Goal: Task Accomplishment & Management: Complete application form

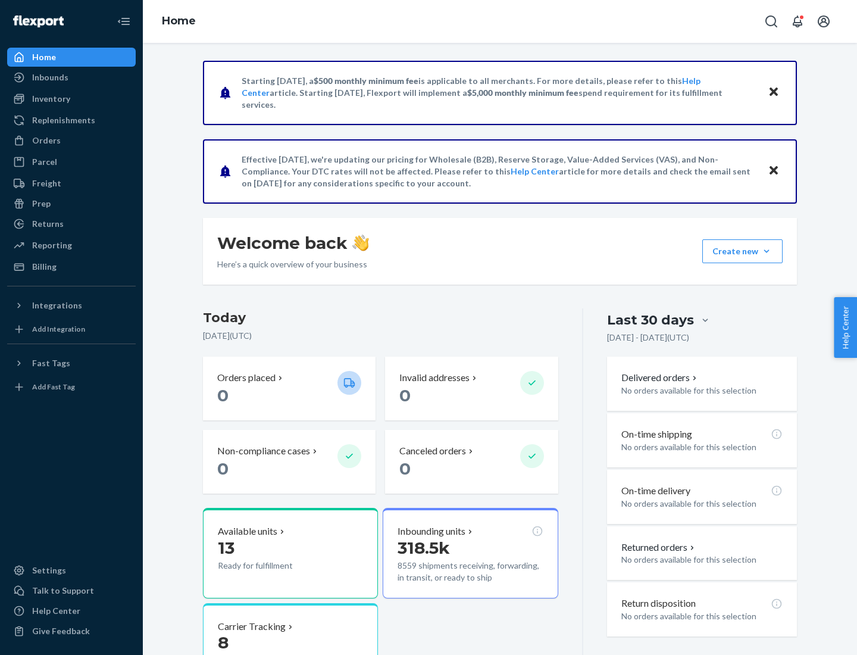
click at [766, 251] on button "Create new Create new inbound Create new order Create new product" at bounding box center [742, 251] width 80 height 24
click at [71, 77] on div "Inbounds" at bounding box center [71, 77] width 126 height 17
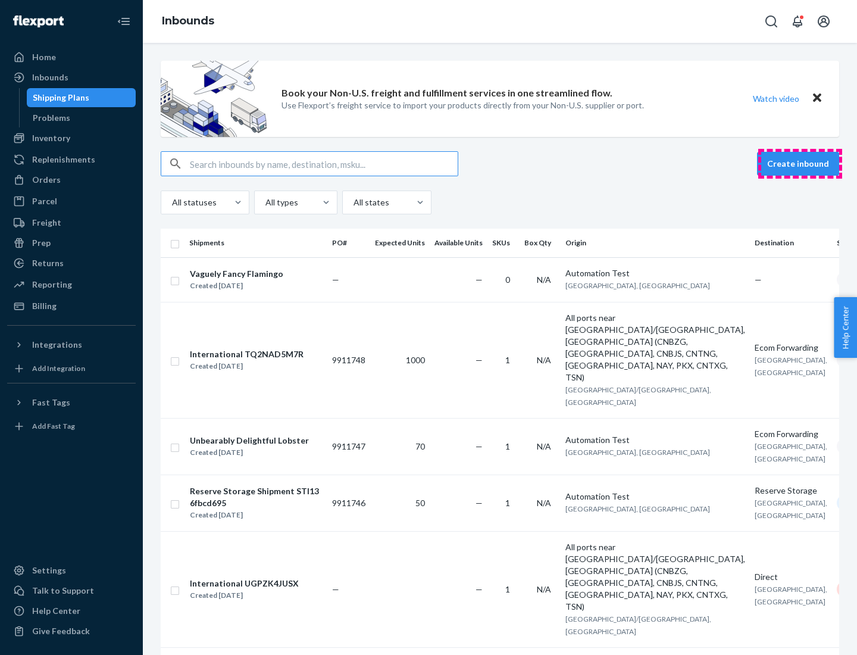
click at [800, 164] on button "Create inbound" at bounding box center [798, 164] width 82 height 24
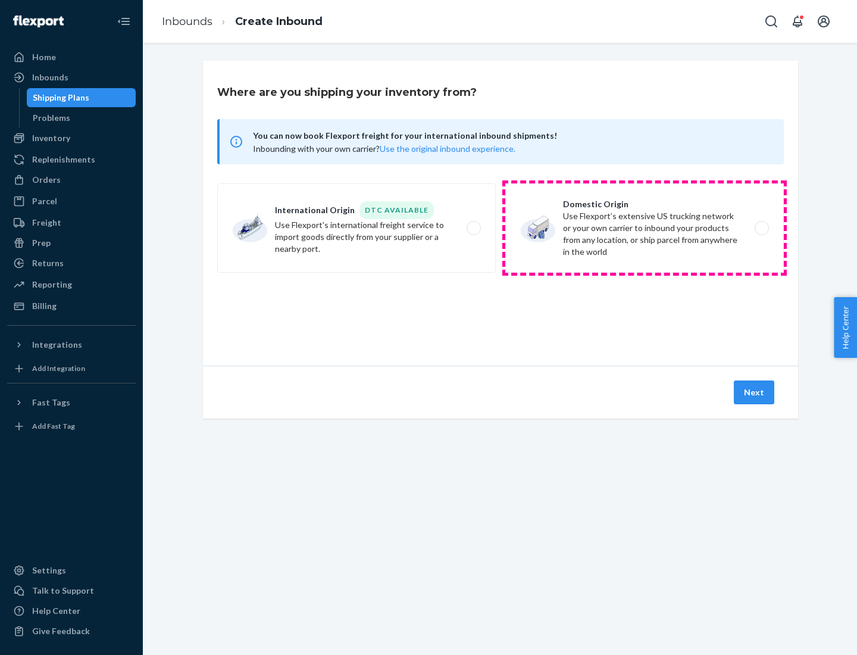
click at [645, 228] on label "Domestic Origin Use Flexport’s extensive US trucking network or your own carrie…" at bounding box center [644, 227] width 279 height 89
click at [761, 228] on input "Domestic Origin Use Flexport’s extensive US trucking network or your own carrie…" at bounding box center [765, 228] width 8 height 8
radio input "true"
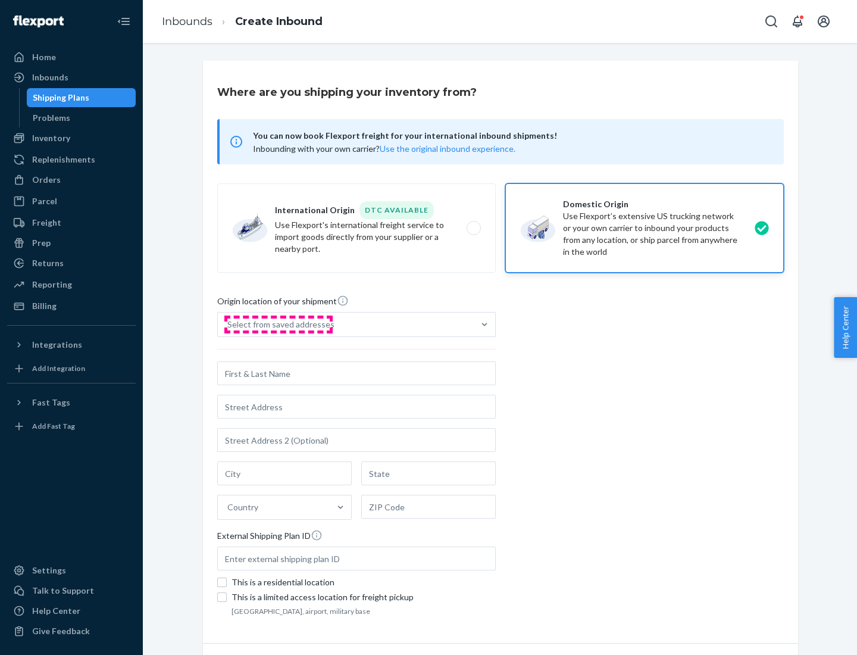
click at [278, 324] on div "Select from saved addresses" at bounding box center [280, 324] width 107 height 12
click at [229, 324] on input "Select from saved addresses" at bounding box center [227, 324] width 1 height 12
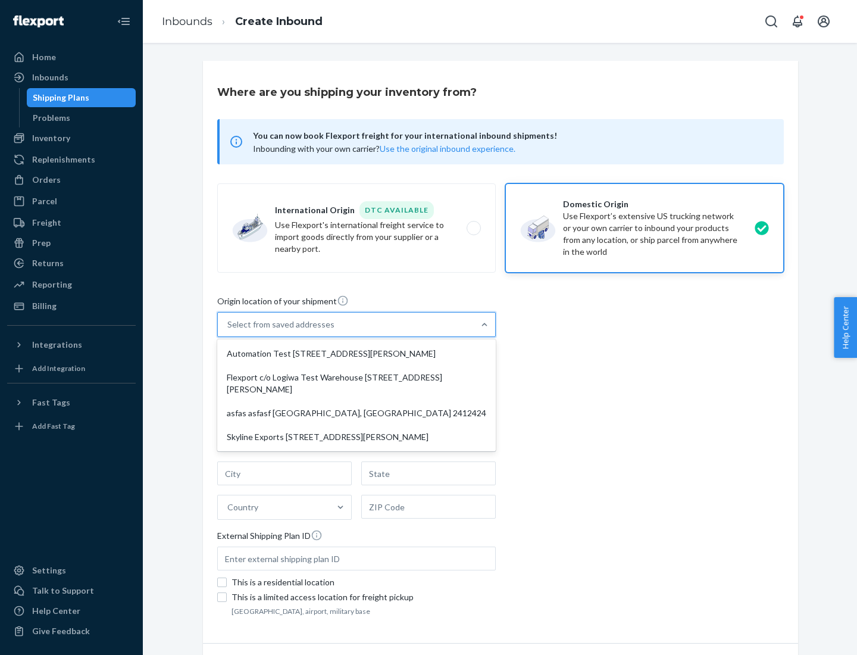
scroll to position [5, 0]
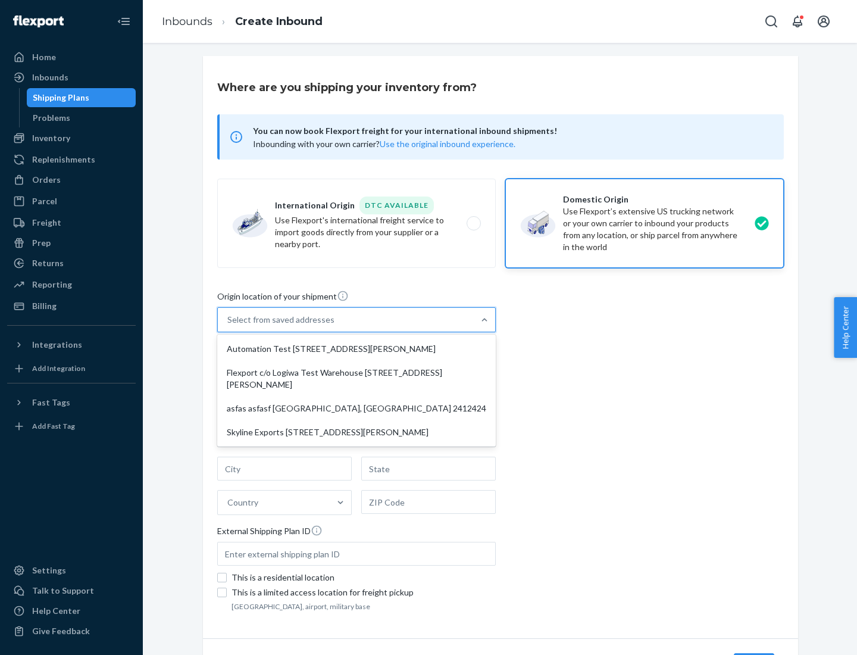
click at [356, 349] on div "Automation Test [STREET_ADDRESS][PERSON_NAME]" at bounding box center [357, 349] width 274 height 24
click at [229, 326] on input "option Automation Test [STREET_ADDRESS][PERSON_NAME] focused, 1 of 4. 4 results…" at bounding box center [227, 320] width 1 height 12
type input "Automation Test"
type input "9th Floor"
type input "[GEOGRAPHIC_DATA]"
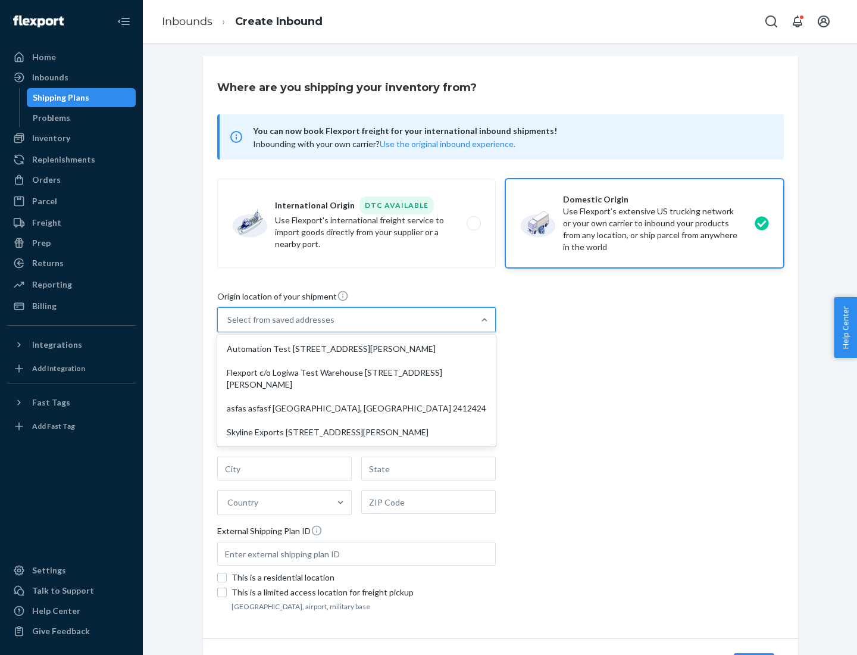
type input "CA"
type input "94104"
type input "[STREET_ADDRESS][PERSON_NAME]"
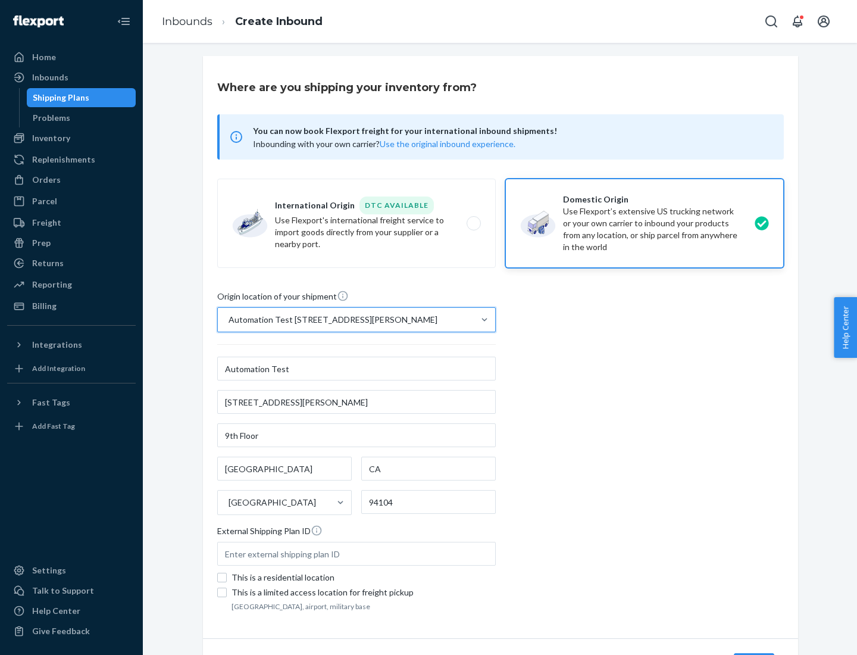
scroll to position [70, 0]
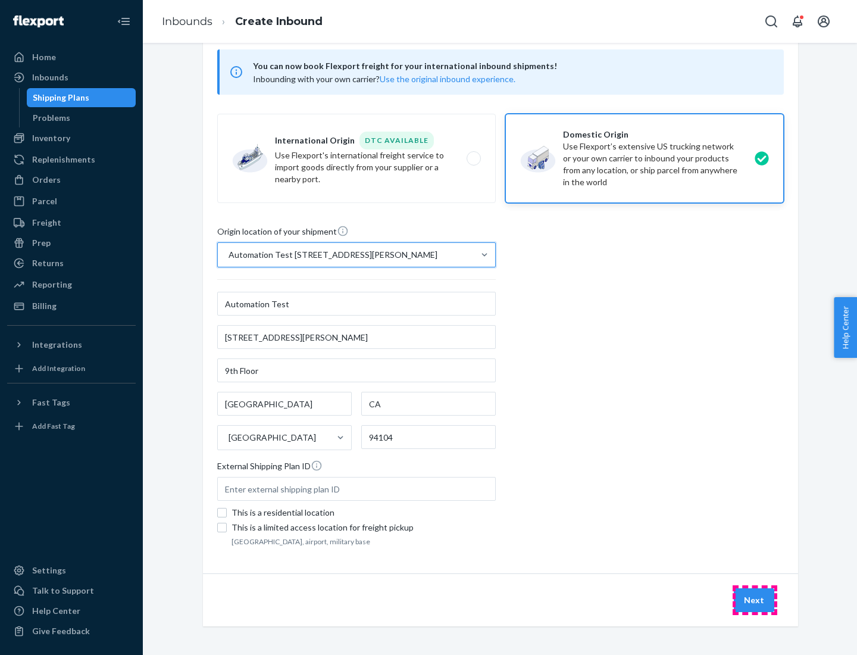
click at [755, 600] on button "Next" at bounding box center [754, 600] width 40 height 24
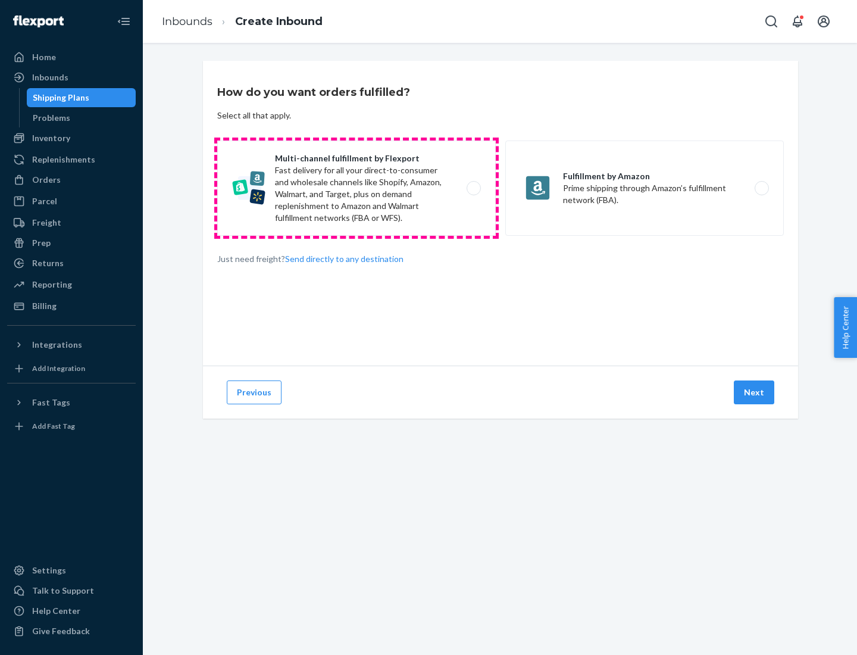
click at [356, 188] on label "Multi-channel fulfillment by Flexport Fast delivery for all your direct-to-cons…" at bounding box center [356, 187] width 279 height 95
click at [473, 188] on input "Multi-channel fulfillment by Flexport Fast delivery for all your direct-to-cons…" at bounding box center [477, 188] width 8 height 8
radio input "true"
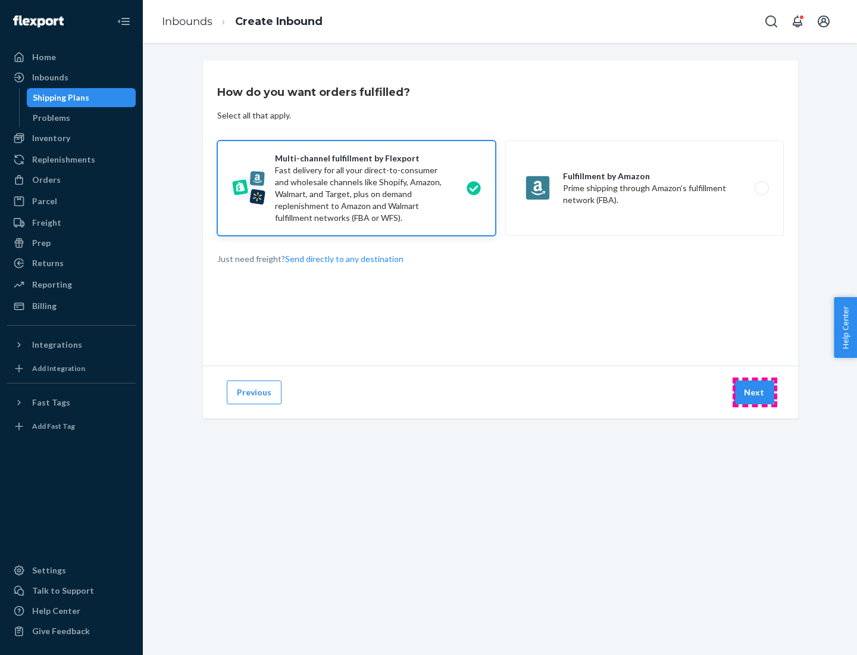
click at [755, 392] on button "Next" at bounding box center [754, 392] width 40 height 24
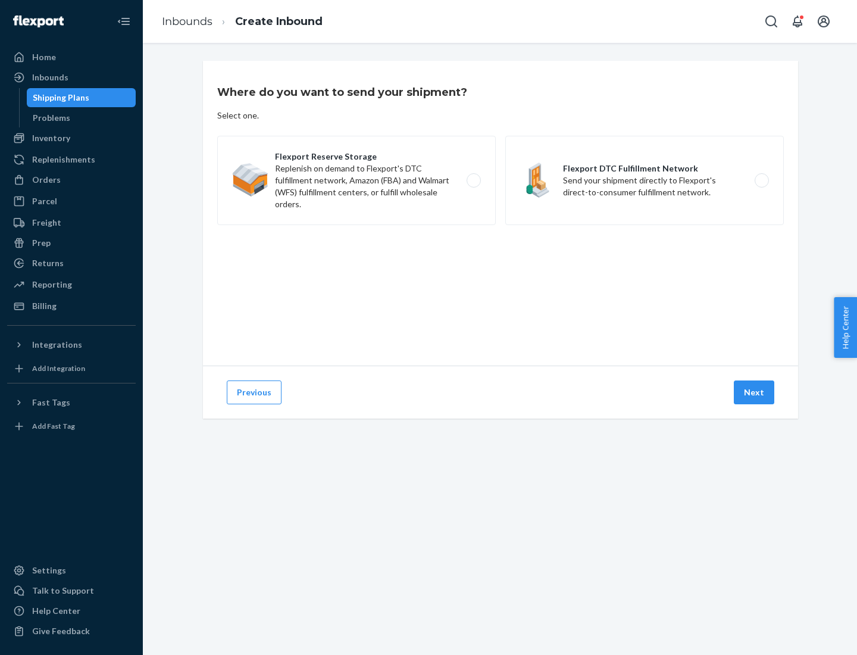
click at [645, 180] on label "Flexport DTC Fulfillment Network Send your shipment directly to Flexport's dire…" at bounding box center [644, 180] width 279 height 89
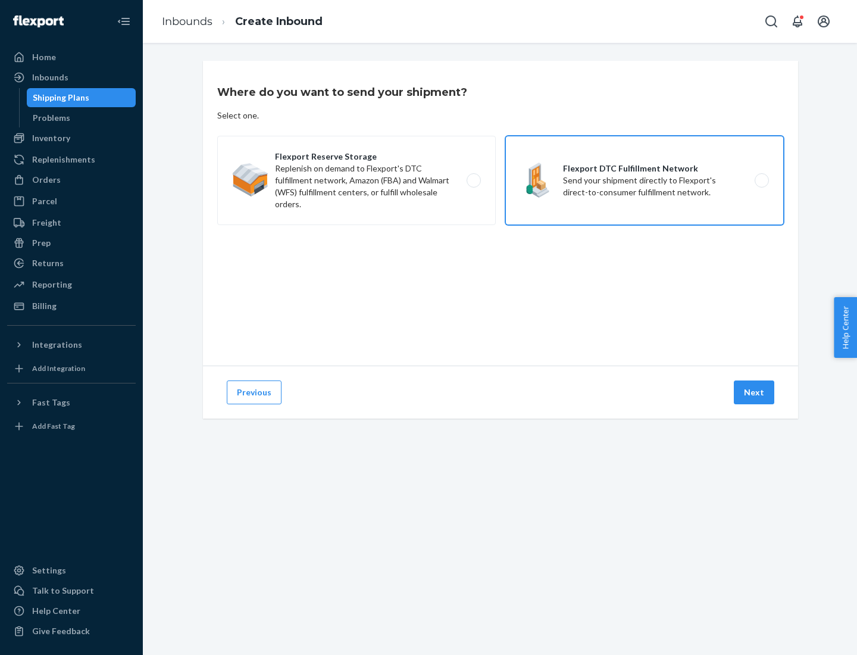
click at [761, 180] on input "Flexport DTC Fulfillment Network Send your shipment directly to Flexport's dire…" at bounding box center [765, 181] width 8 height 8
radio input "true"
click at [755, 392] on button "Next" at bounding box center [754, 392] width 40 height 24
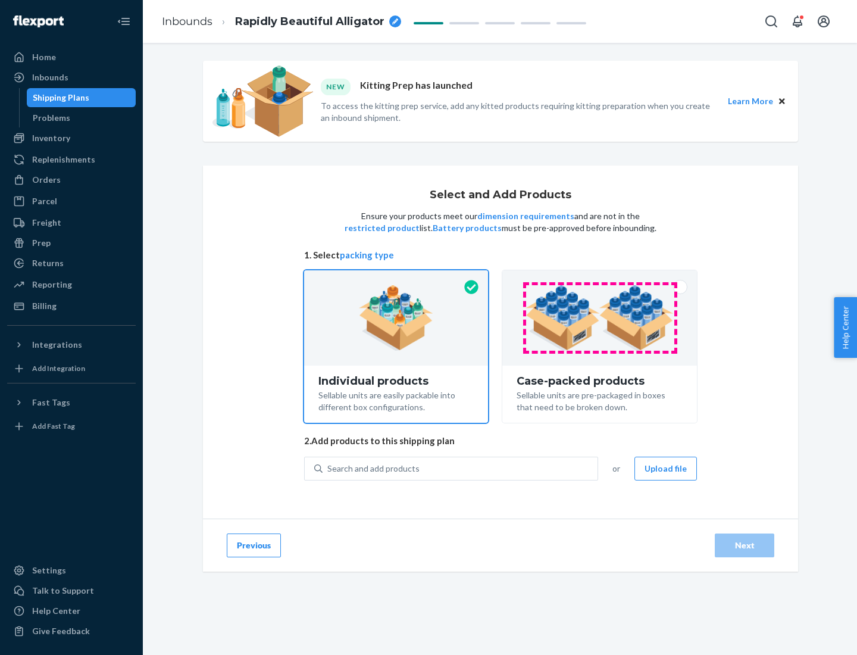
click at [600, 318] on img at bounding box center [599, 317] width 148 height 65
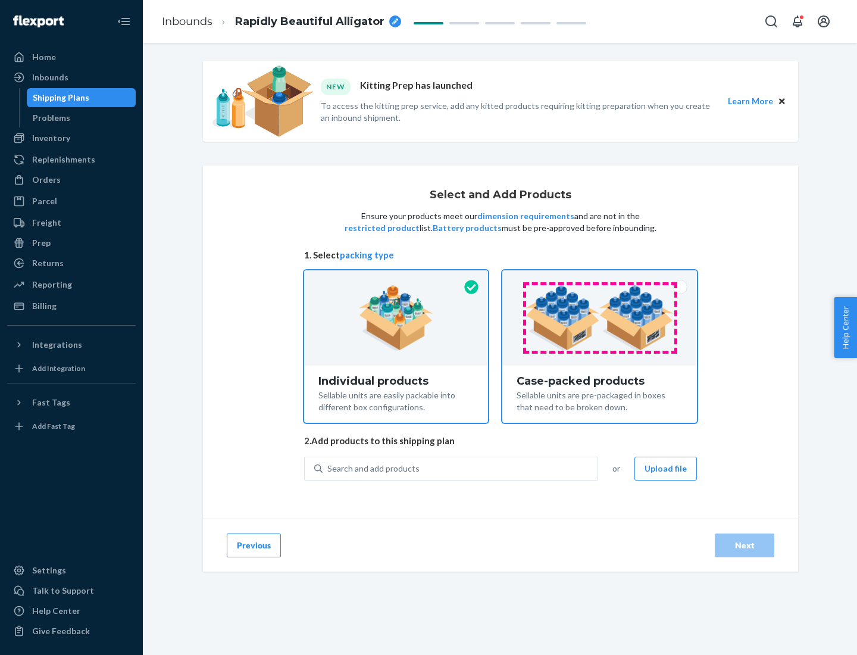
click at [600, 278] on input "Case-packed products Sellable units are pre-packaged in boxes that need to be b…" at bounding box center [600, 274] width 8 height 8
radio input "true"
radio input "false"
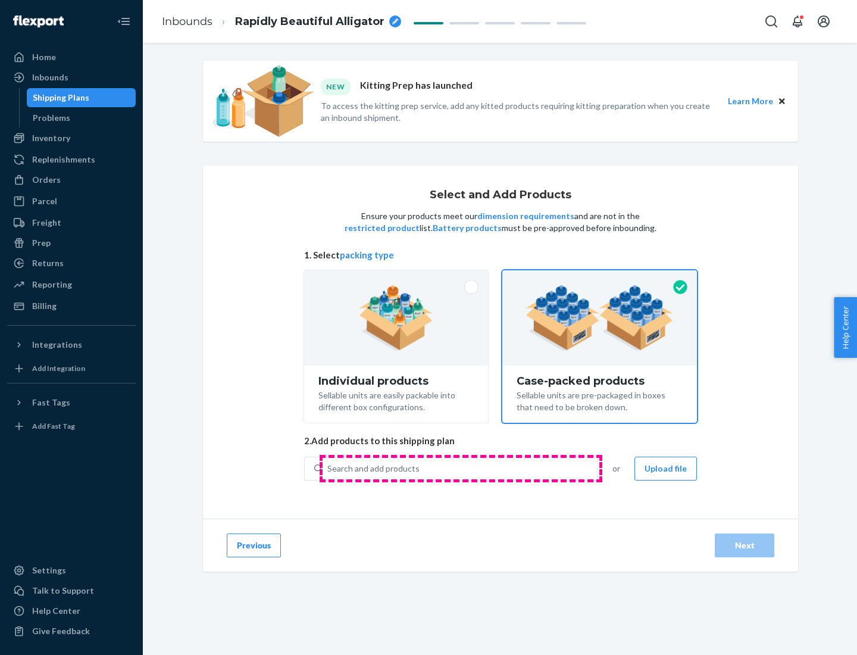
click at [461, 468] on div "Search and add products" at bounding box center [460, 468] width 275 height 21
click at [328, 468] on input "Search and add products" at bounding box center [327, 468] width 1 height 12
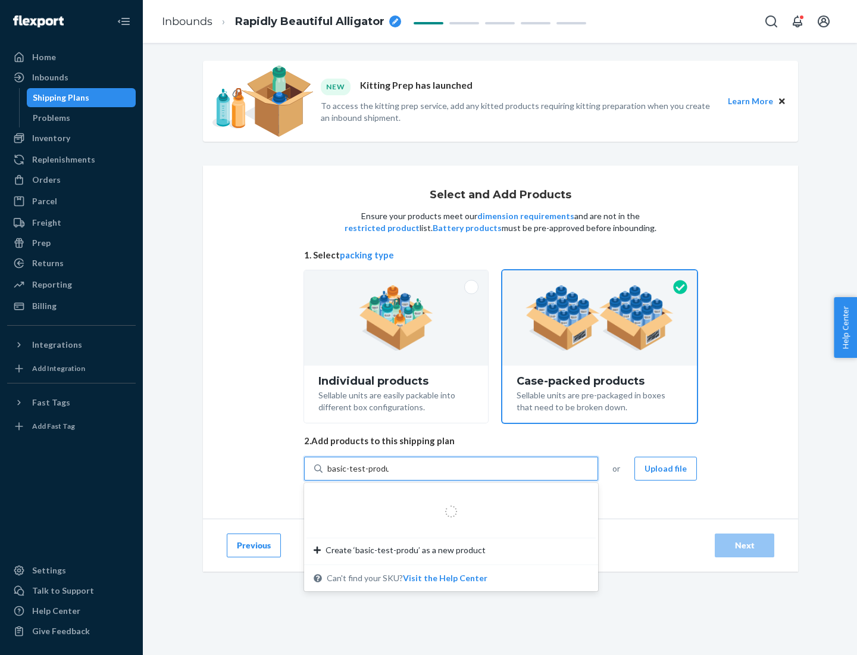
type input "basic-test-product-1"
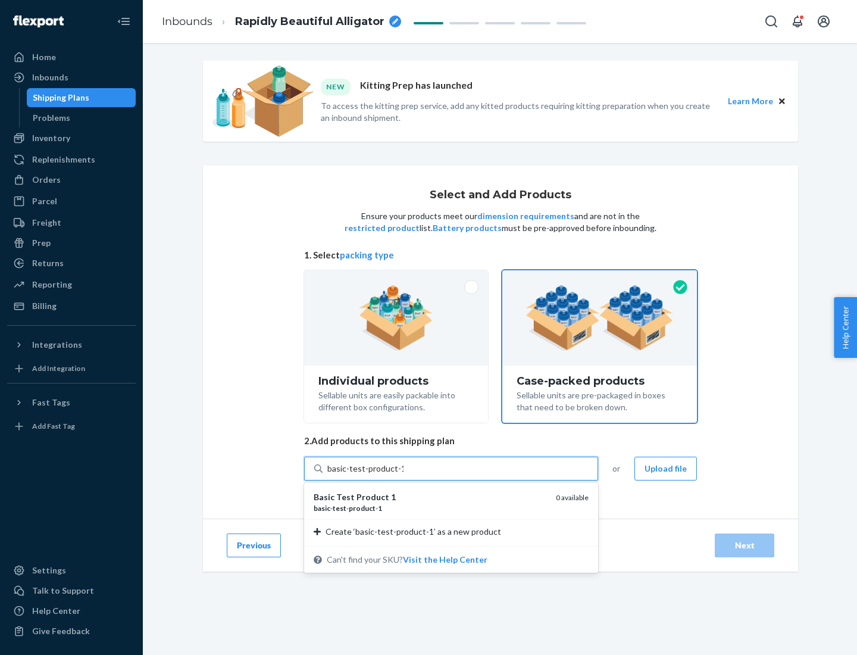
click at [430, 508] on div "basic - test - product - 1" at bounding box center [430, 508] width 233 height 10
click at [403, 474] on input "basic-test-product-1" at bounding box center [365, 468] width 76 height 12
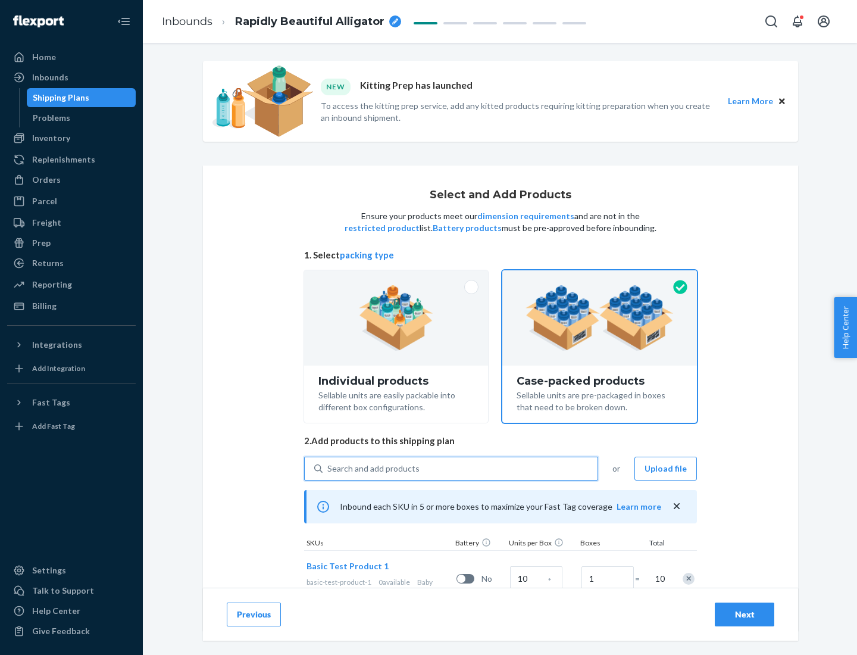
scroll to position [43, 0]
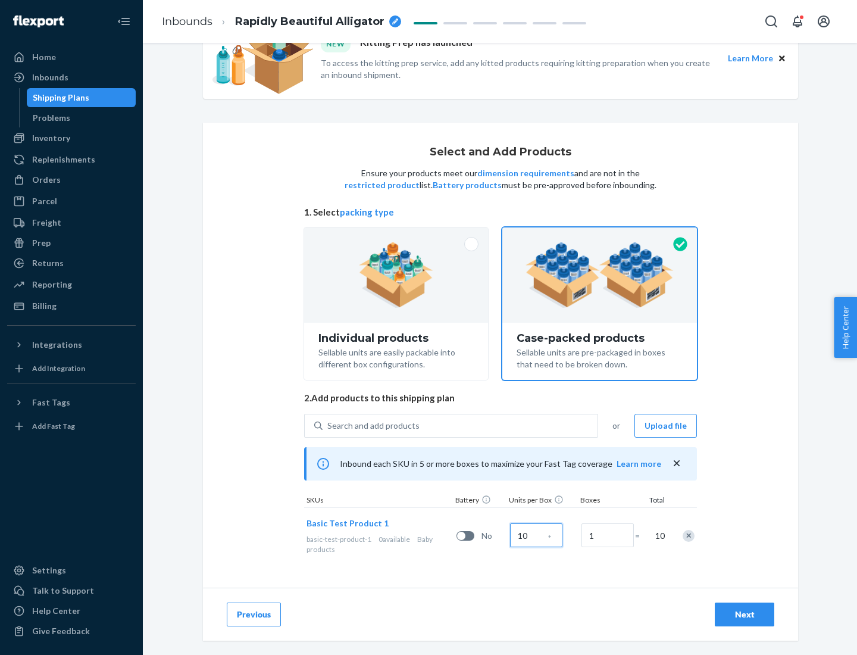
type input "10"
type input "7"
click at [744, 614] on div "Next" at bounding box center [744, 614] width 39 height 12
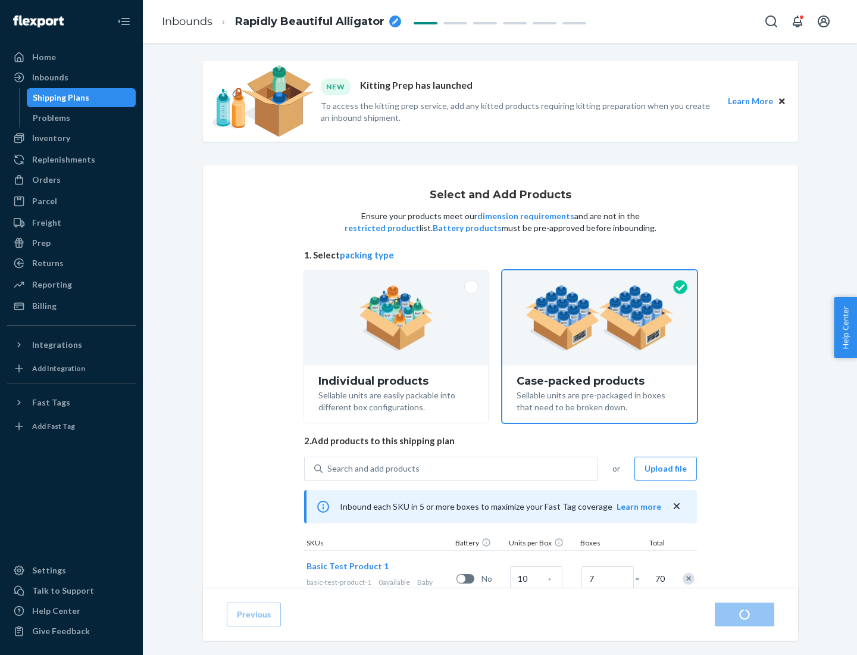
radio input "true"
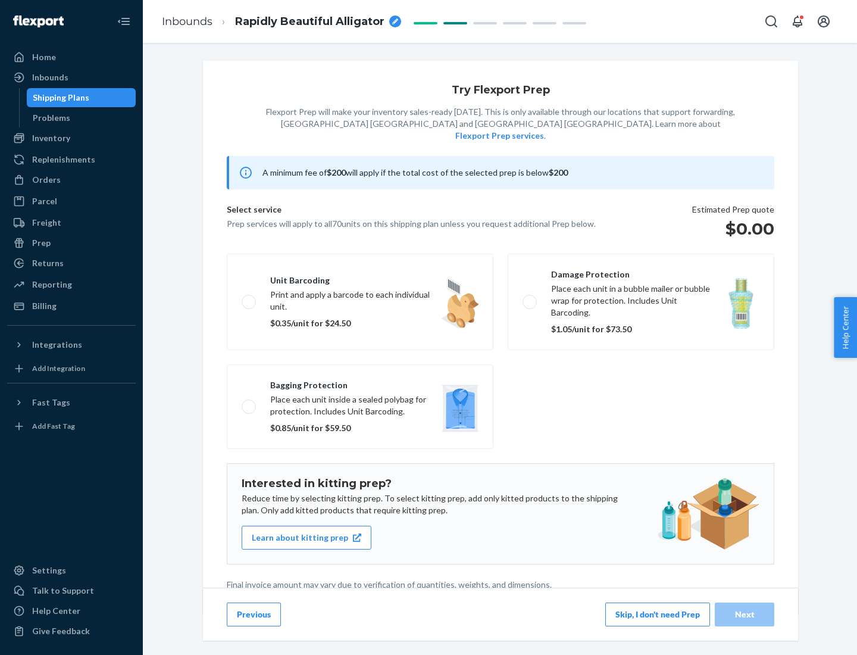
scroll to position [3, 0]
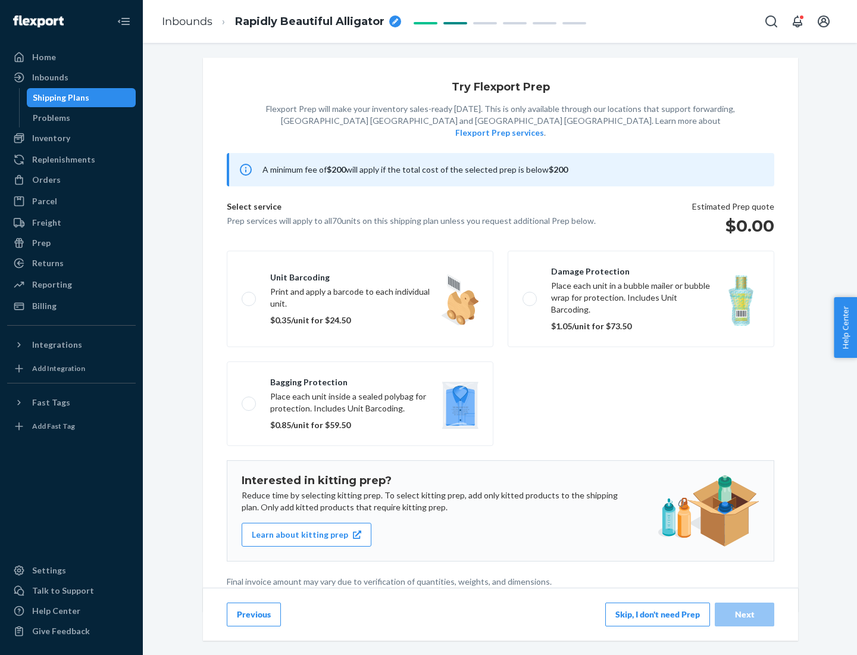
click at [360, 379] on label "Bagging protection Place each unit inside a sealed polybag for protection. Incl…" at bounding box center [360, 403] width 267 height 85
click at [249, 399] on input "Bagging protection Place each unit inside a sealed polybag for protection. Incl…" at bounding box center [246, 403] width 8 height 8
checkbox input "true"
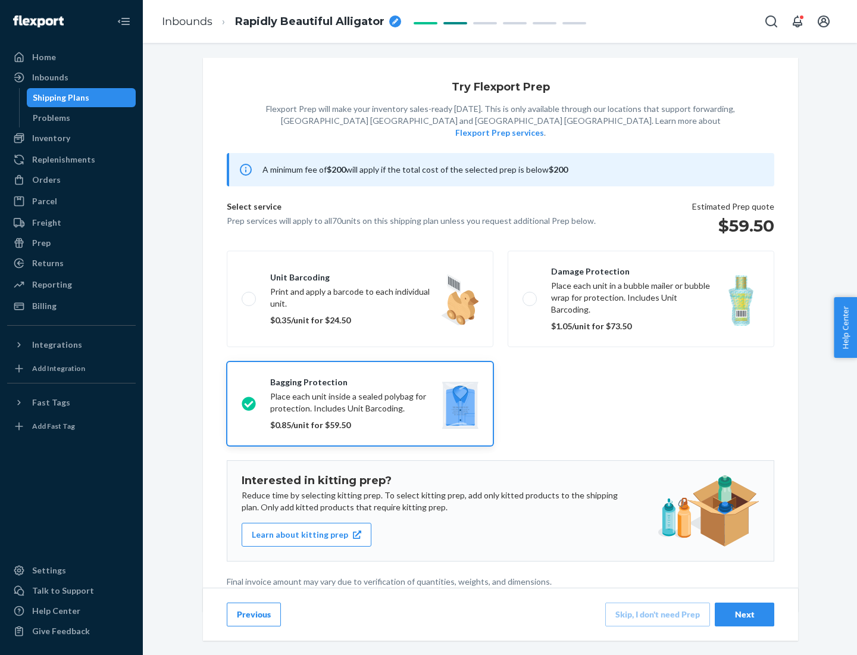
click at [744, 614] on div "Next" at bounding box center [744, 614] width 39 height 12
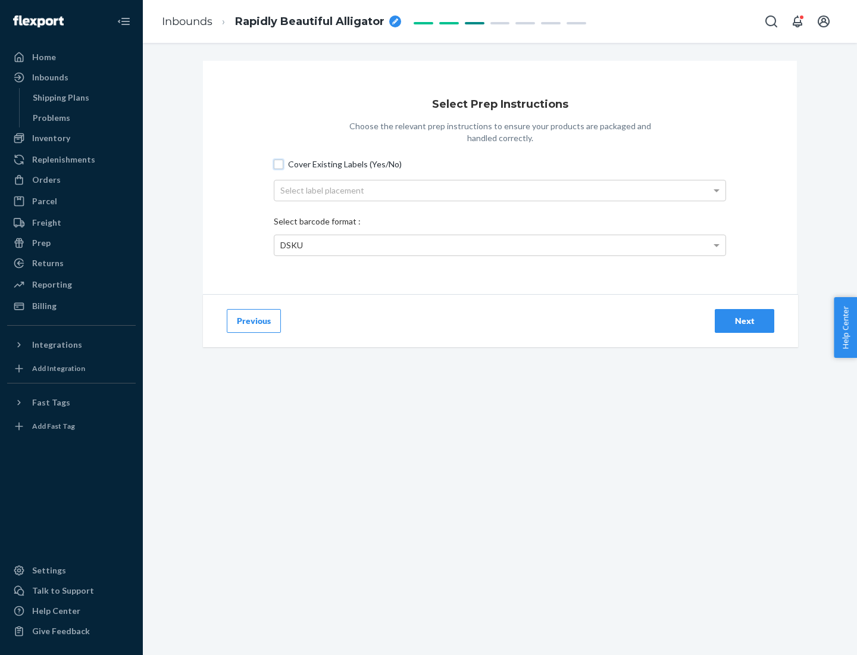
click at [279, 164] on input "Cover Existing Labels (Yes/No)" at bounding box center [279, 164] width 10 height 10
checkbox input "true"
click at [500, 190] on div "Select label placement" at bounding box center [499, 190] width 451 height 20
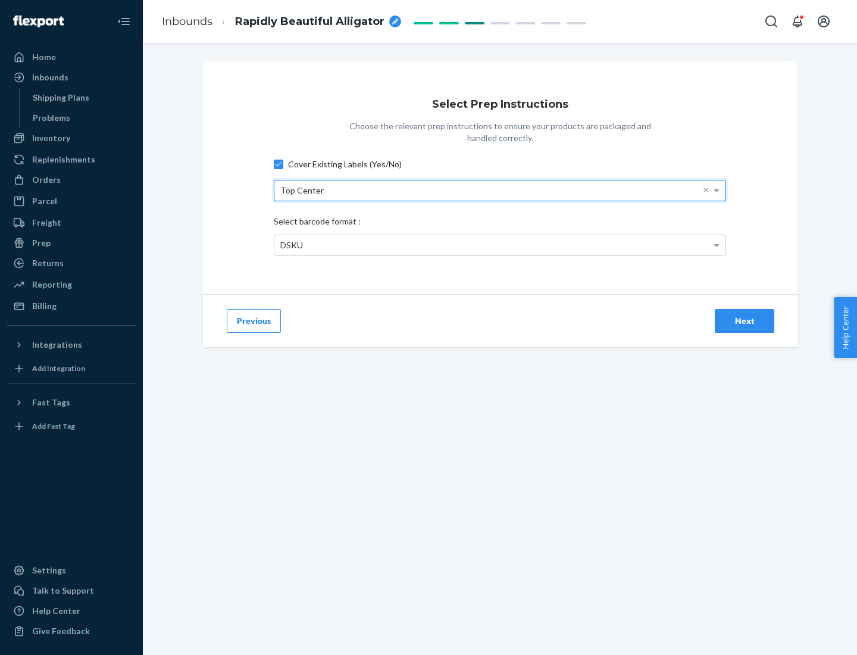
click at [500, 245] on div "DSKU" at bounding box center [499, 245] width 451 height 20
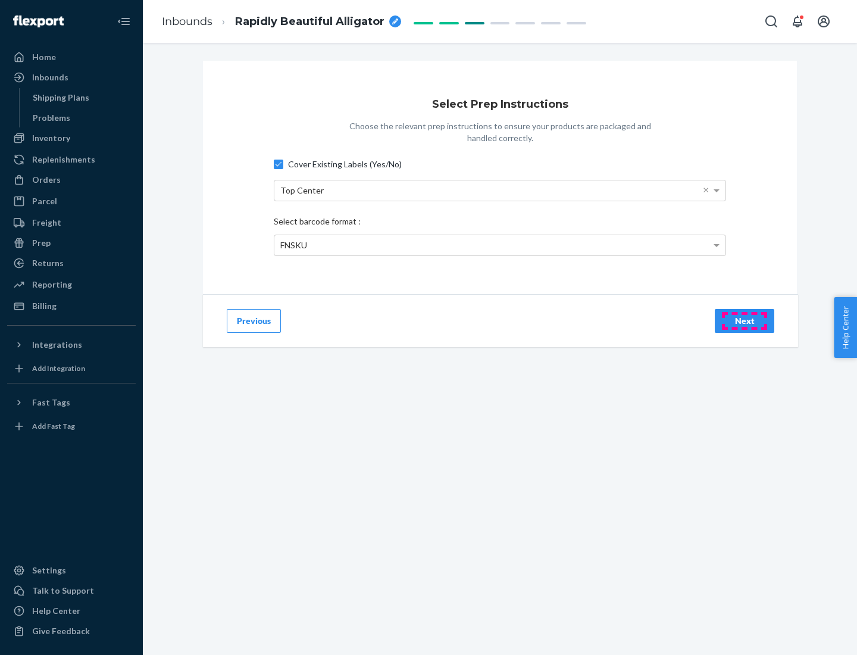
click at [744, 320] on div "Next" at bounding box center [744, 321] width 39 height 12
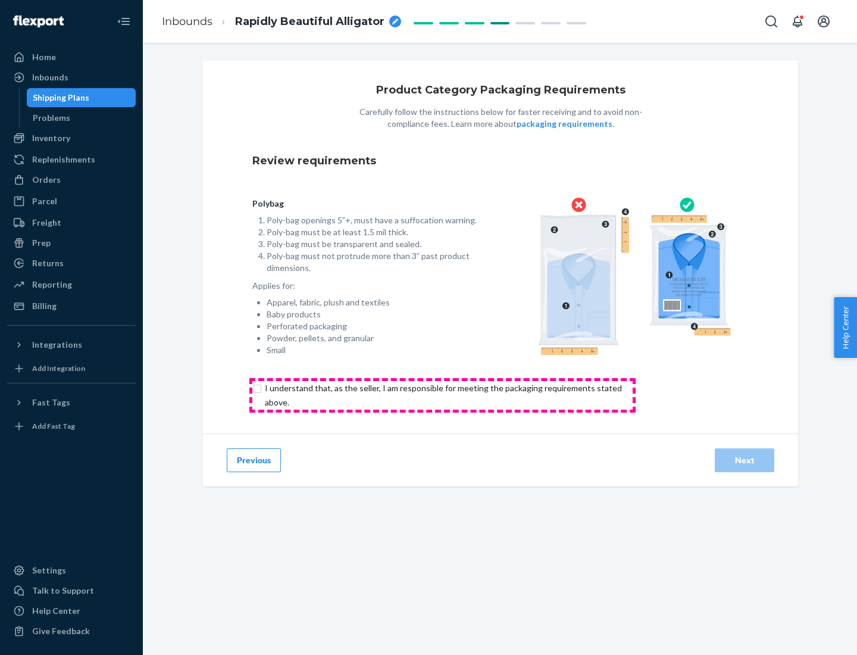
click at [442, 395] on input "checkbox" at bounding box center [450, 395] width 396 height 29
checkbox input "true"
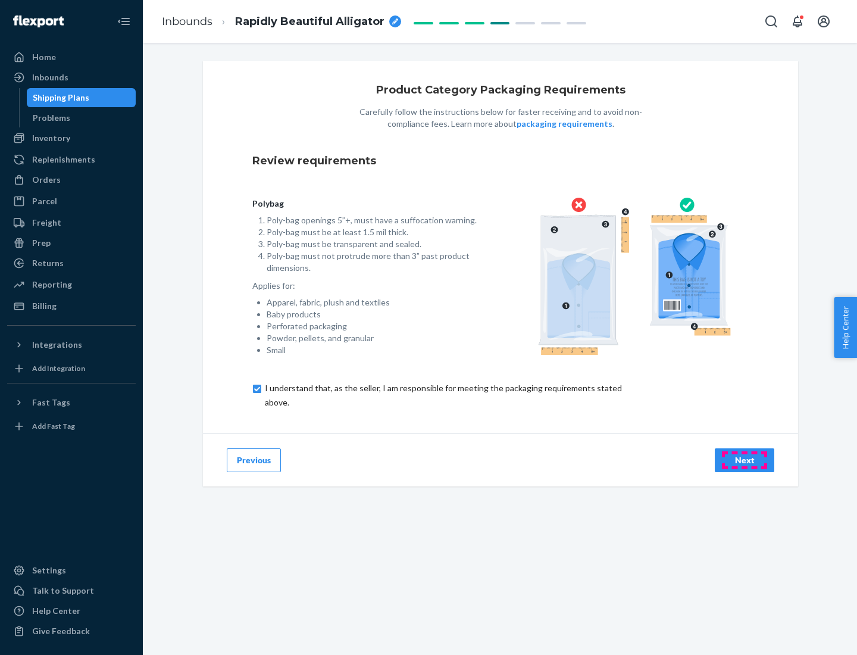
click at [744, 459] on div "Next" at bounding box center [744, 460] width 39 height 12
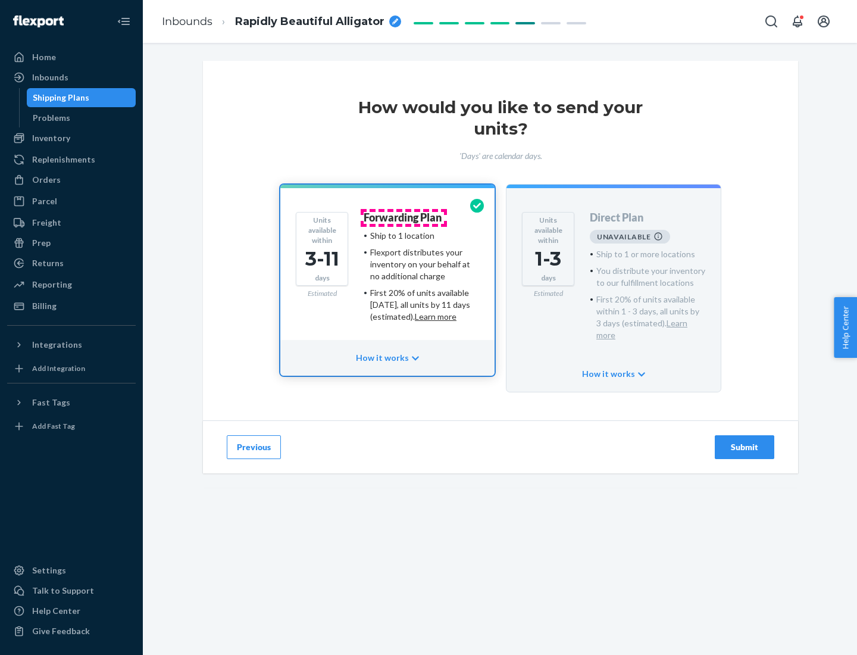
click at [403, 217] on h4 "Forwarding Plan" at bounding box center [403, 218] width 78 height 12
click at [744, 441] on div "Submit" at bounding box center [744, 447] width 39 height 12
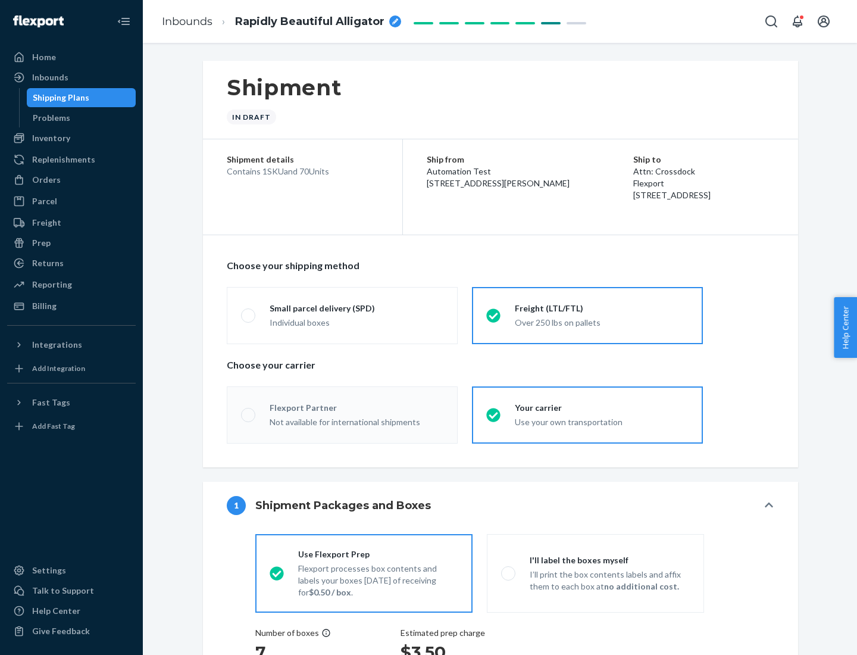
radio input "true"
radio input "false"
radio input "true"
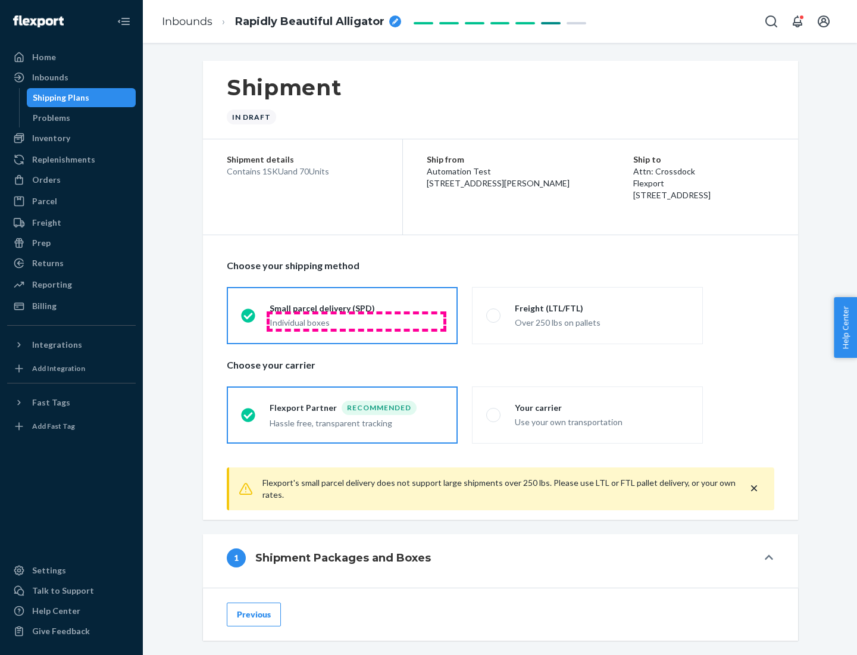
click at [356, 321] on div "Individual boxes" at bounding box center [357, 323] width 174 height 12
click at [249, 319] on input "Small parcel delivery (SPD) Individual boxes" at bounding box center [245, 315] width 8 height 8
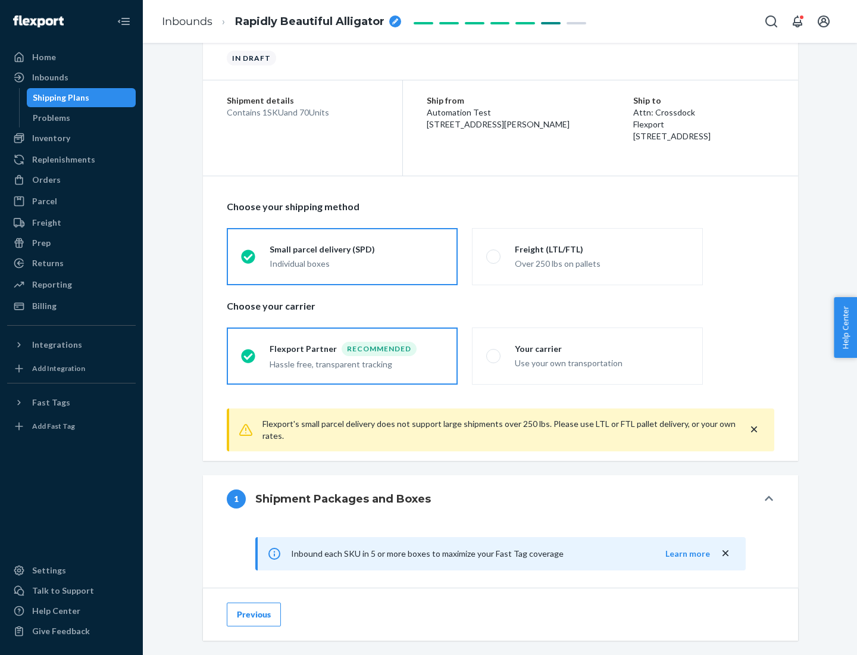
click at [602, 348] on div "Your carrier" at bounding box center [602, 349] width 174 height 12
click at [494, 352] on input "Your carrier Use your own transportation" at bounding box center [490, 356] width 8 height 8
radio input "true"
radio input "false"
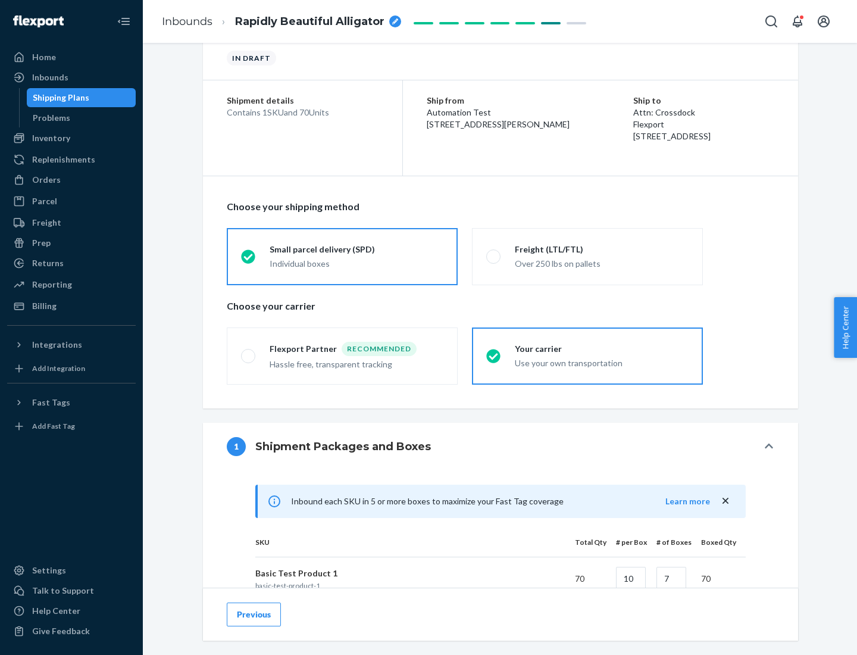
scroll to position [289, 0]
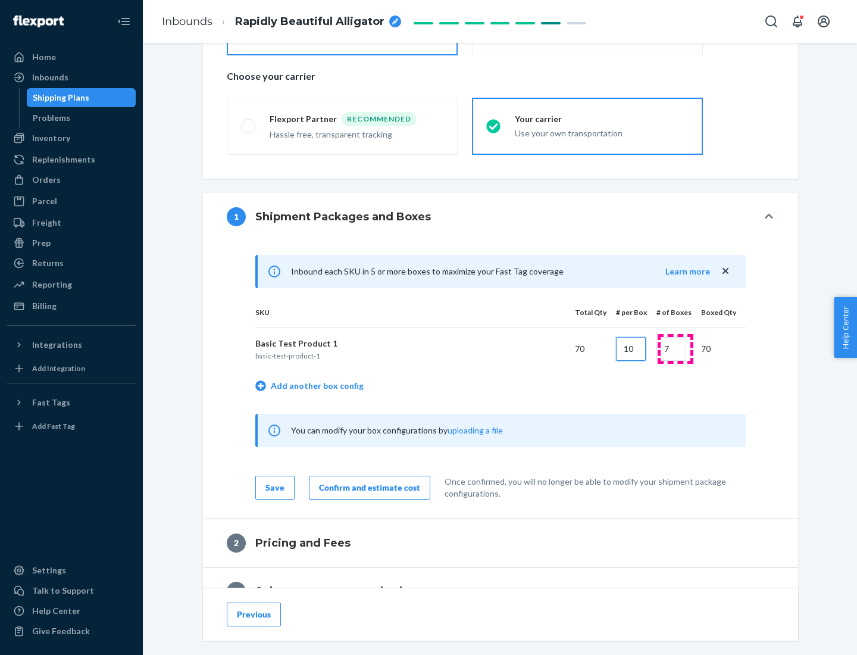
type input "10"
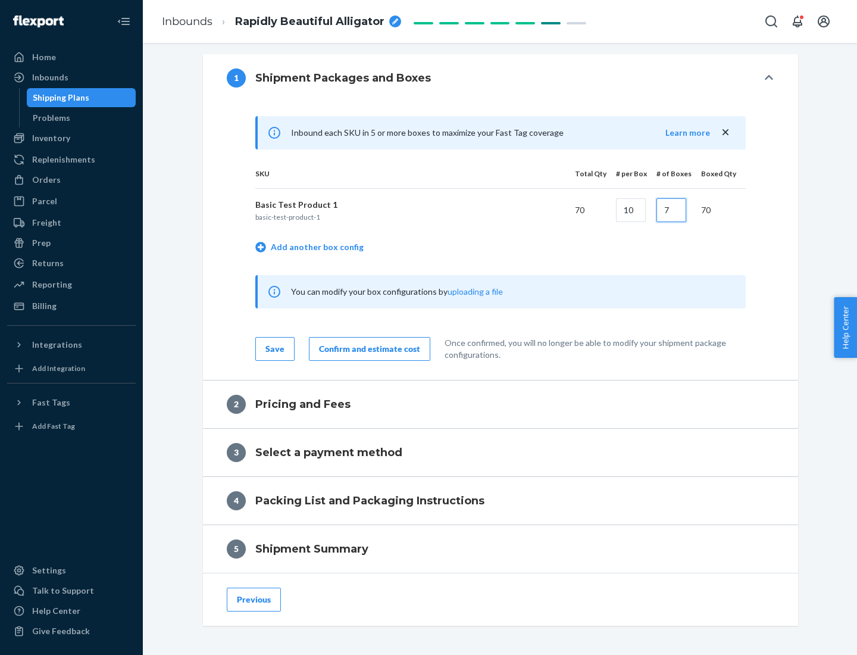
type input "7"
click at [367, 348] on div "Confirm and estimate cost" at bounding box center [369, 349] width 101 height 12
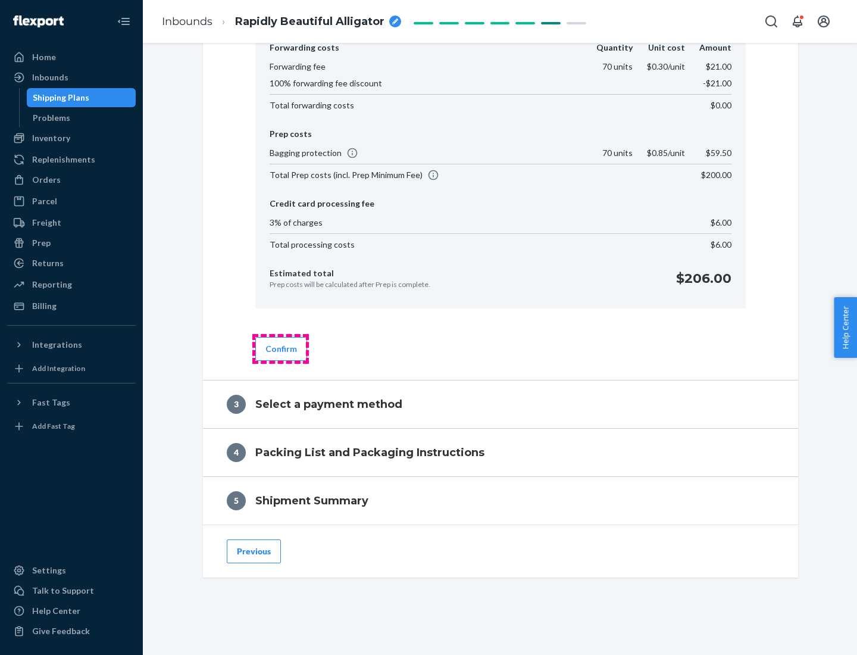
click at [280, 348] on button "Confirm" at bounding box center [281, 349] width 52 height 24
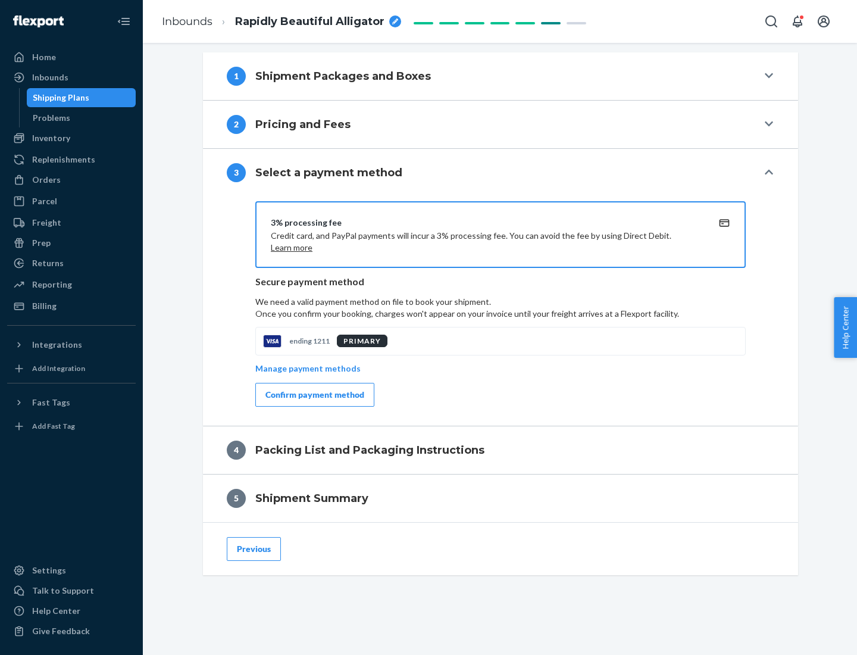
scroll to position [429, 0]
click at [314, 395] on div "Confirm payment method" at bounding box center [314, 395] width 99 height 12
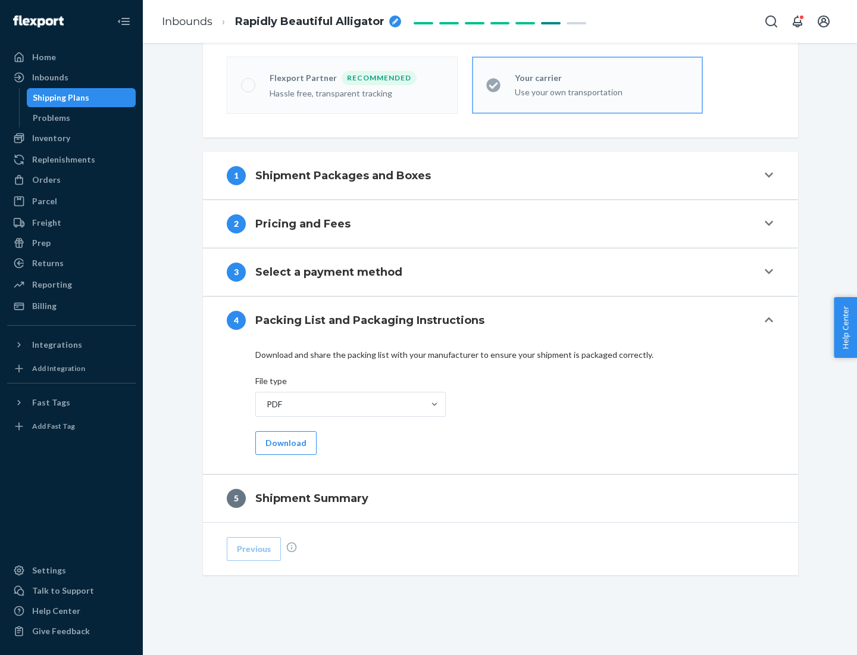
click at [284, 442] on button "Download" at bounding box center [285, 443] width 61 height 24
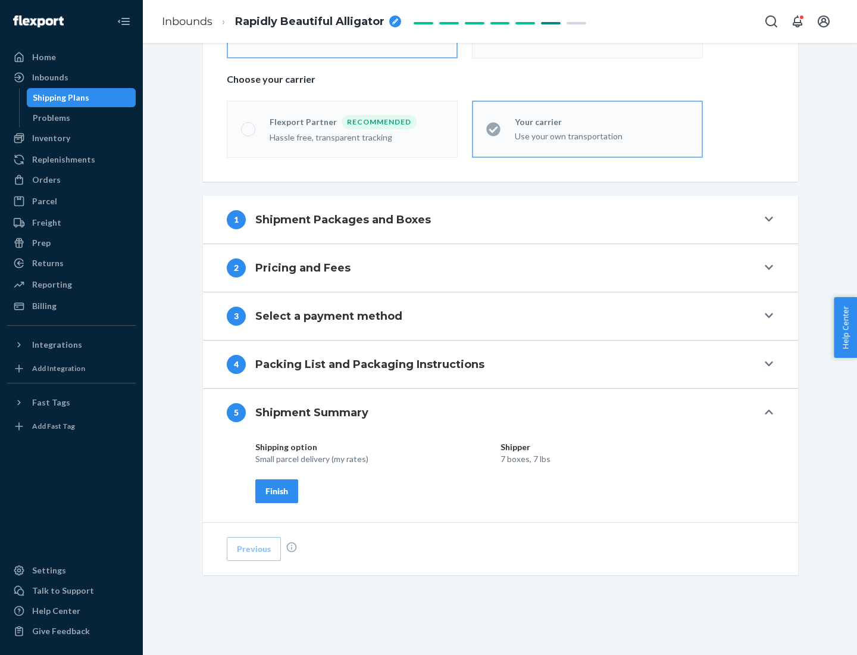
scroll to position [286, 0]
